Goal: Task Accomplishment & Management: Manage account settings

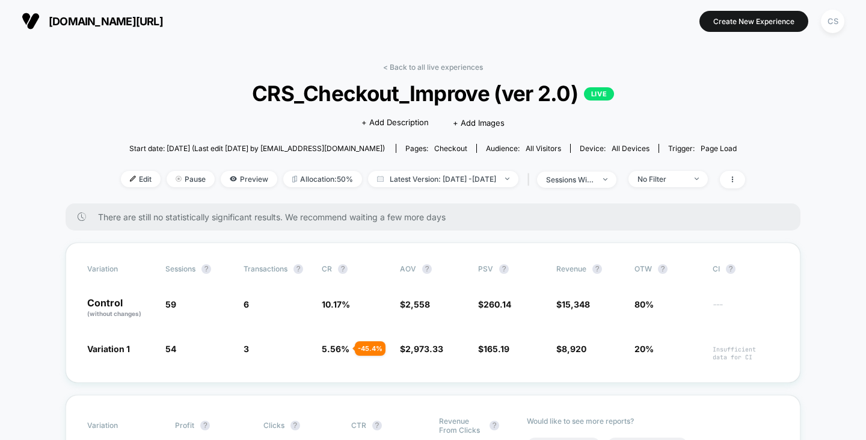
scroll to position [60, 0]
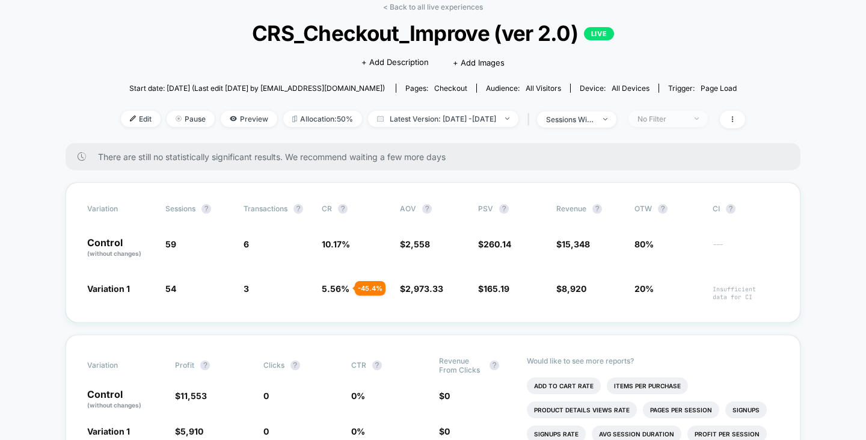
click at [682, 121] on div "No Filter" at bounding box center [662, 118] width 48 height 9
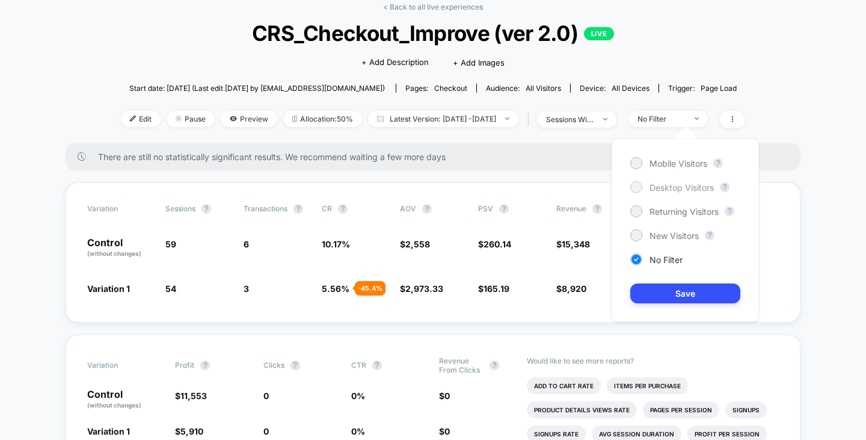
click at [676, 188] on span "Desktop Visitors" at bounding box center [682, 187] width 64 height 10
click at [676, 300] on button "Save" at bounding box center [686, 293] width 110 height 20
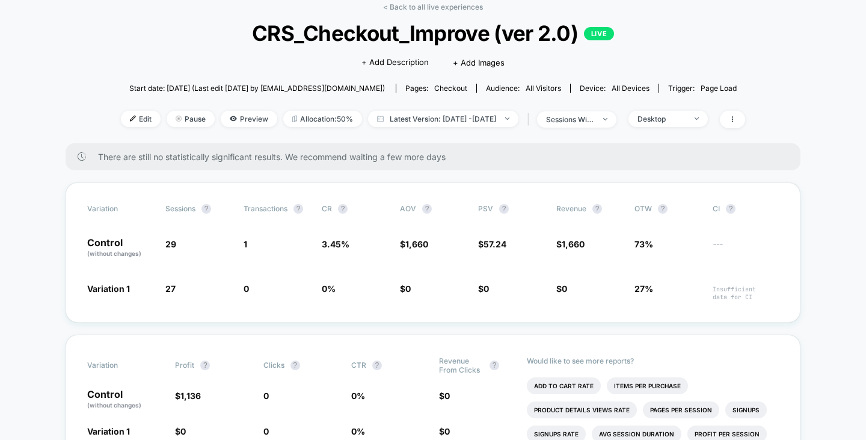
click at [671, 126] on div "Edit Pause Preview Allocation: 50% Latest Version: [DATE] - [DATE] | sessions w…" at bounding box center [433, 119] width 625 height 17
click at [670, 122] on div "Desktop" at bounding box center [662, 118] width 48 height 9
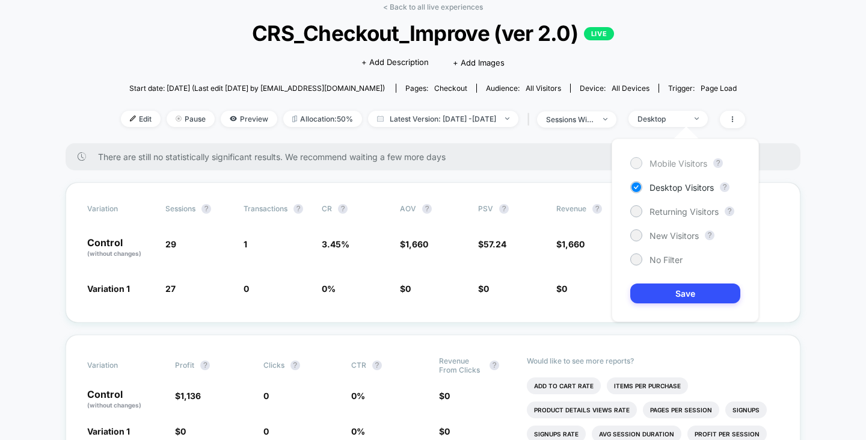
click at [674, 162] on span "Mobile Visitors" at bounding box center [679, 163] width 58 height 10
click at [682, 292] on button "Save" at bounding box center [686, 293] width 110 height 20
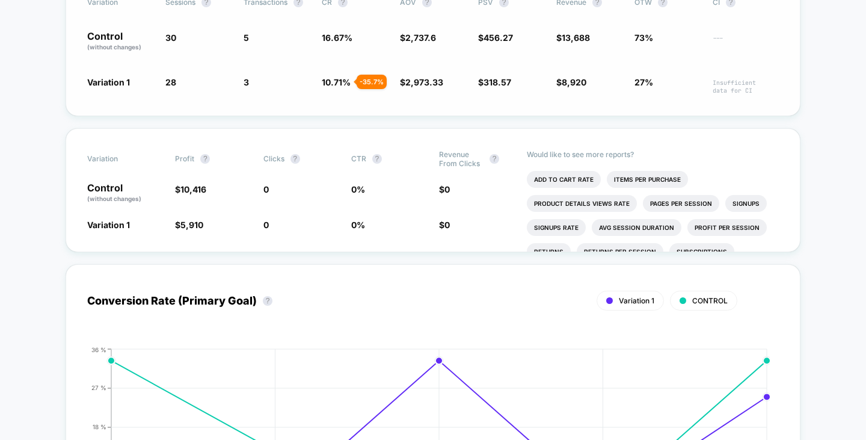
scroll to position [361, 0]
